Goal: Task Accomplishment & Management: Manage account settings

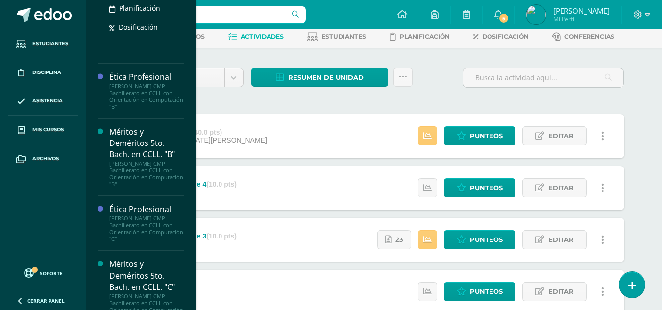
scroll to position [522, 0]
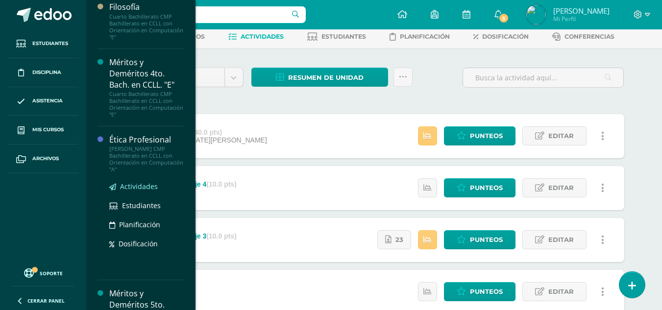
click at [143, 188] on span "Actividades" at bounding box center [139, 186] width 38 height 9
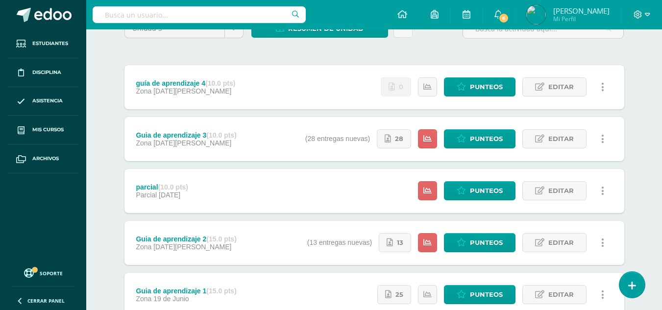
scroll to position [147, 0]
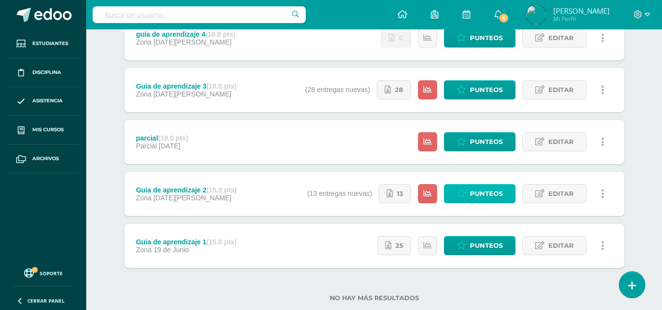
click at [473, 193] on span "Punteos" at bounding box center [486, 194] width 33 height 18
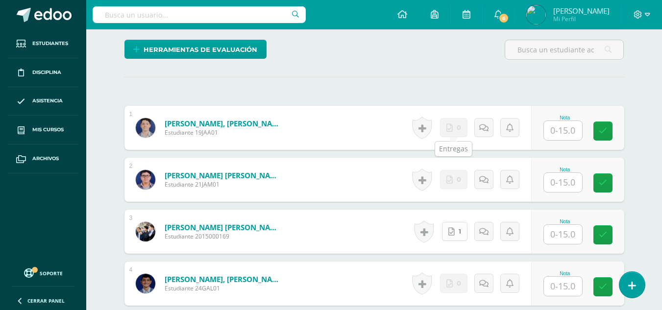
scroll to position [351, 0]
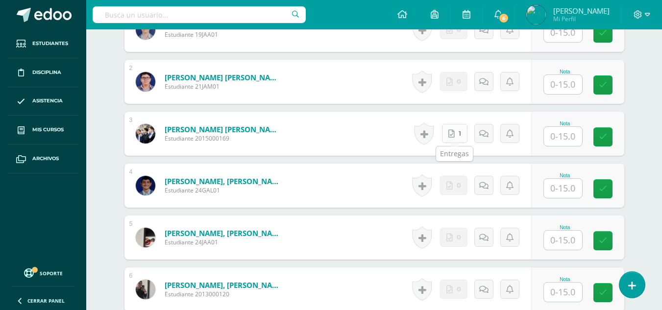
click at [458, 134] on link "1" at bounding box center [454, 133] width 25 height 19
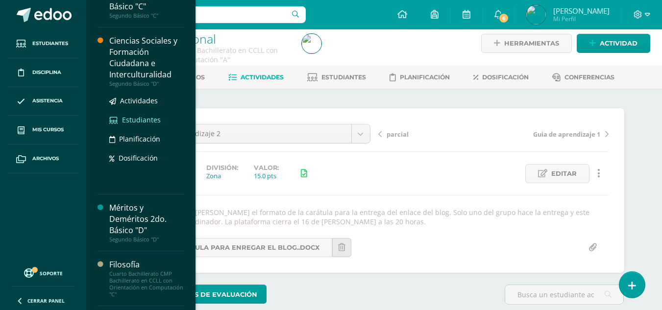
scroll to position [147, 0]
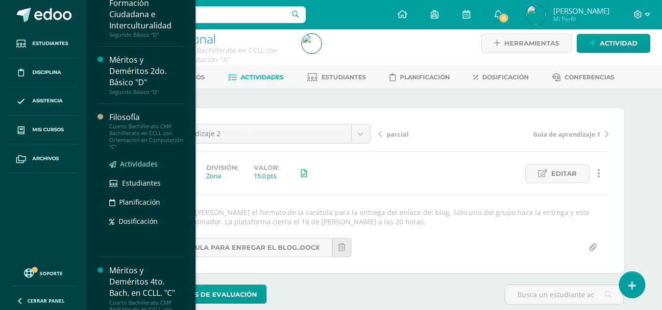
click at [144, 165] on span "Actividades" at bounding box center [139, 163] width 38 height 9
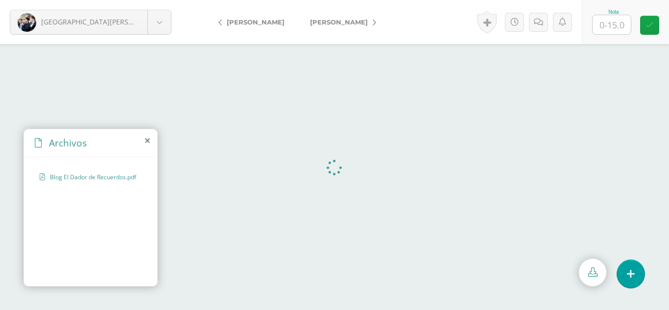
click at [121, 177] on span "Blog El Dador de Recuerdos.pdf" at bounding box center [93, 177] width 86 height 8
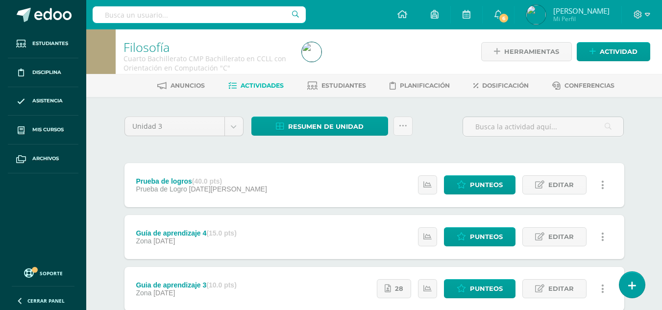
scroll to position [49, 0]
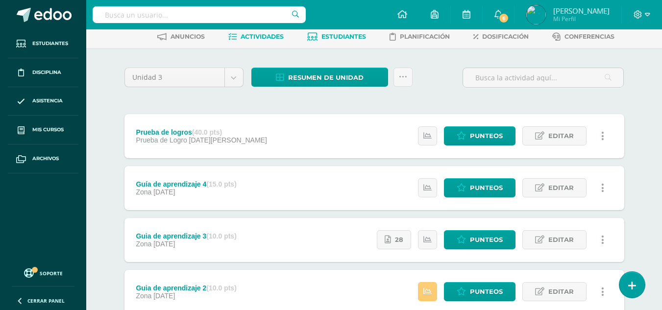
click at [334, 36] on span "Estudiantes" at bounding box center [343, 36] width 45 height 7
